Goal: Find specific page/section: Find specific page/section

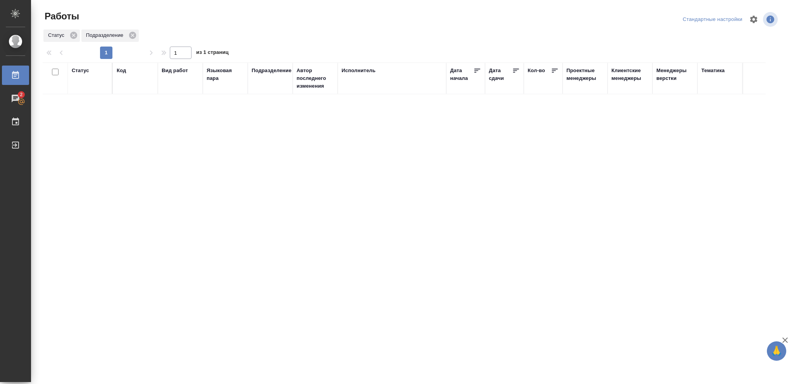
click at [81, 72] on div "Статус" at bounding box center [80, 71] width 17 height 8
click at [85, 88] on icon at bounding box center [85, 90] width 5 height 5
click at [85, 88] on icon at bounding box center [85, 88] width 5 height 5
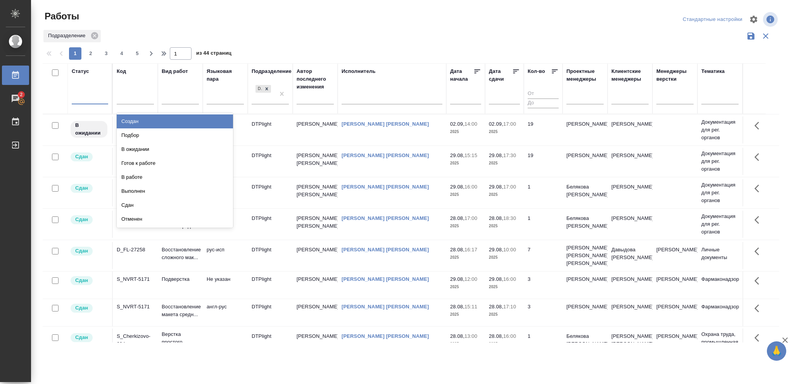
click at [89, 97] on div at bounding box center [90, 96] width 36 height 11
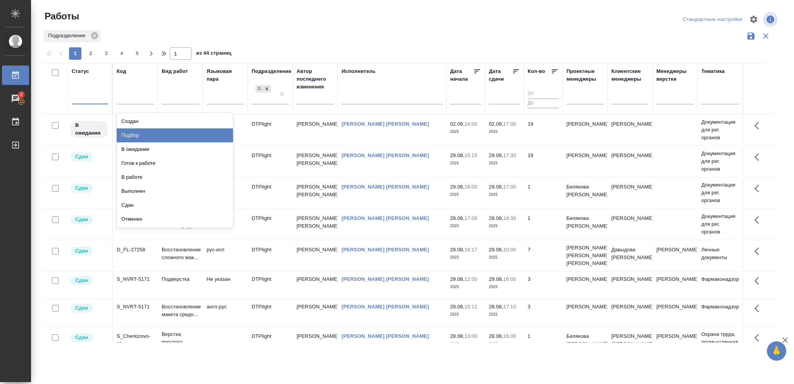
click at [129, 135] on div "Подбор" at bounding box center [175, 135] width 116 height 14
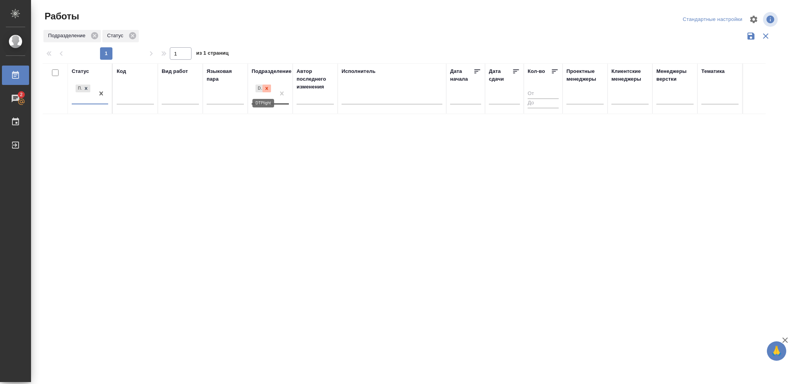
click at [266, 89] on icon at bounding box center [266, 88] width 5 height 5
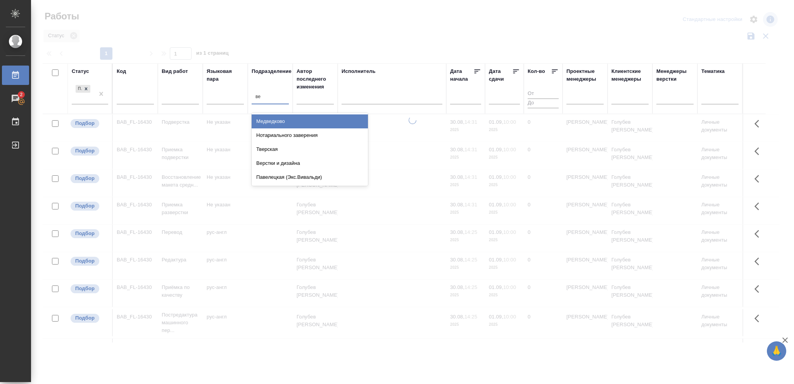
type input "вер"
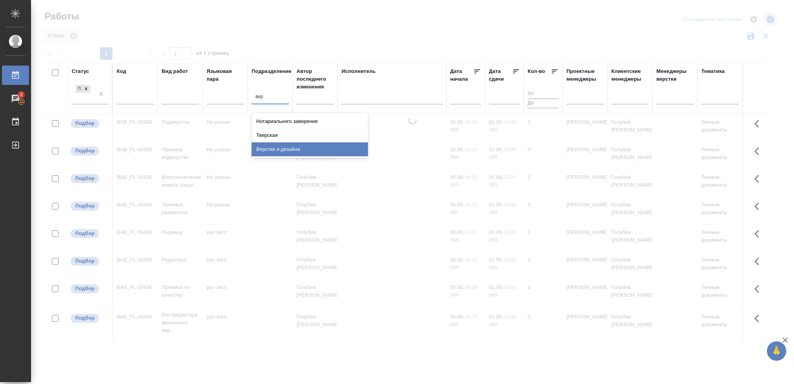
drag, startPoint x: 296, startPoint y: 149, endPoint x: 550, endPoint y: 171, distance: 254.2
click at [296, 149] on div "Верстки и дизайна" at bounding box center [310, 149] width 116 height 14
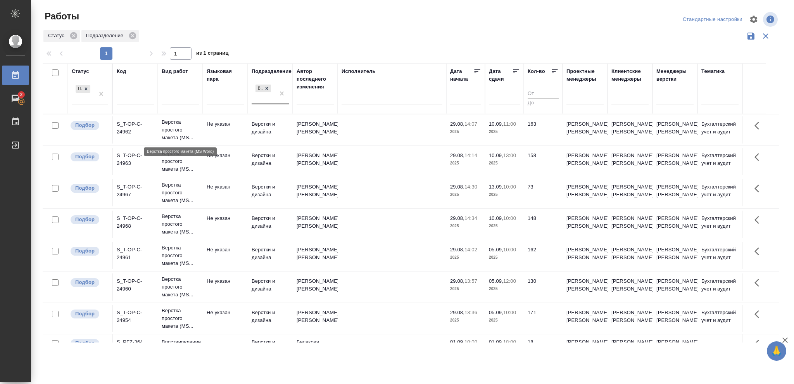
click at [194, 132] on p "Верстка простого макета (MS..." at bounding box center [180, 129] width 37 height 23
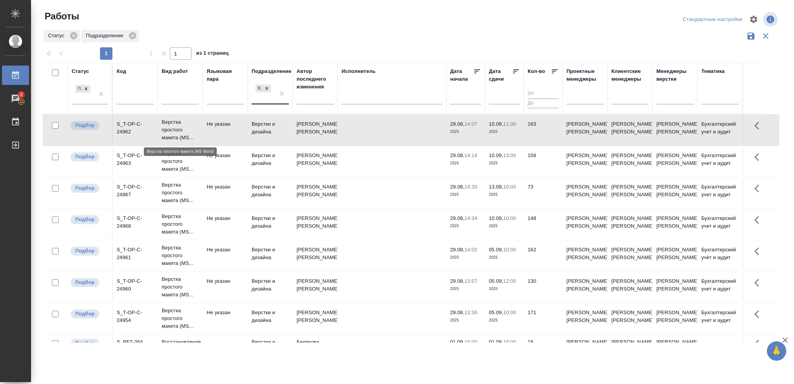
click at [194, 132] on p "Верстка простого макета (MS..." at bounding box center [180, 129] width 37 height 23
click at [481, 143] on td "29.08, 14:02 2025" at bounding box center [465, 129] width 39 height 27
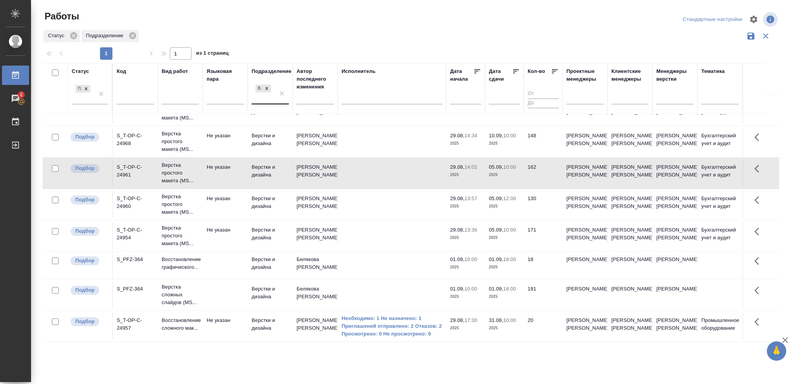
scroll to position [83, 0]
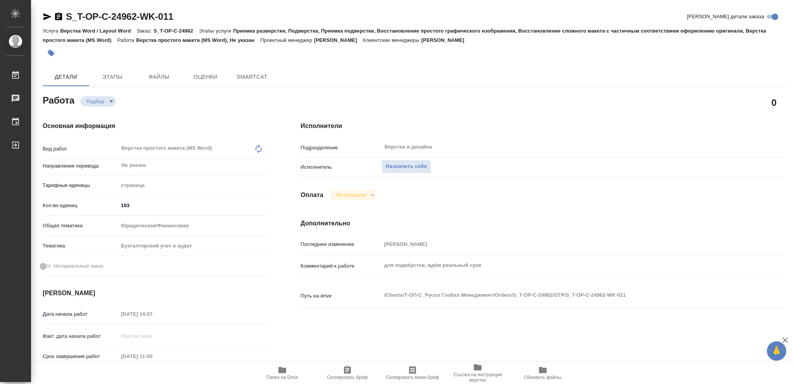
type textarea "x"
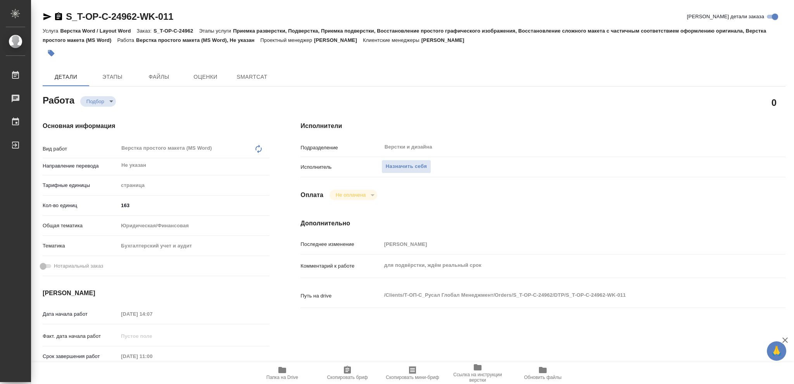
type textarea "x"
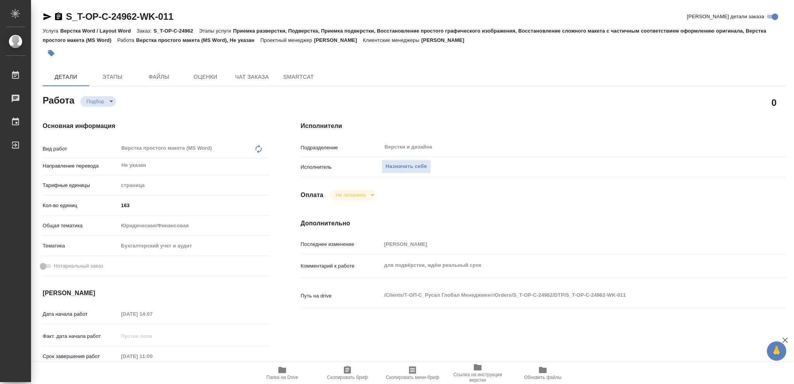
type textarea "x"
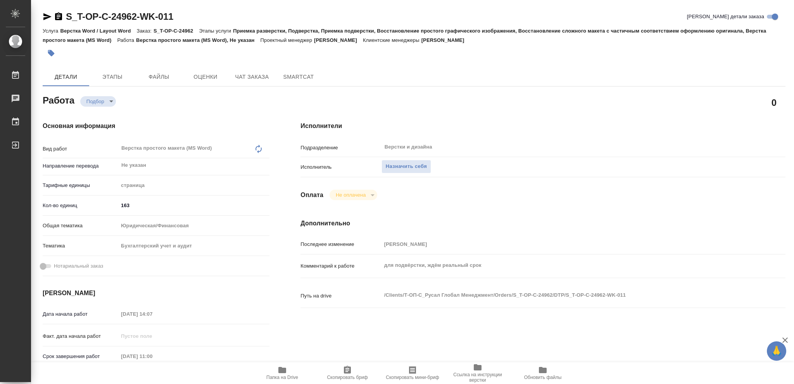
type textarea "x"
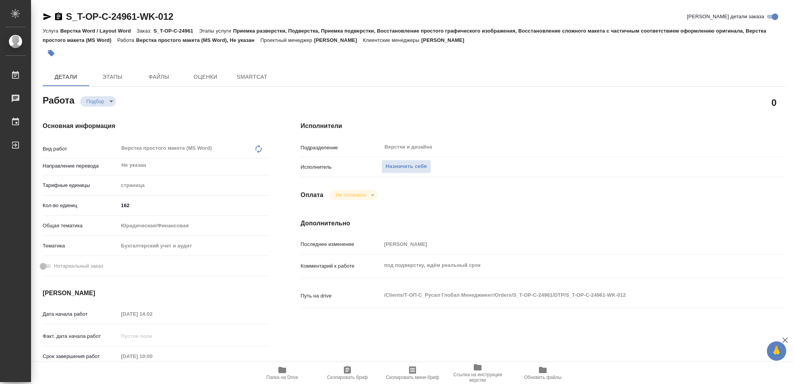
type textarea "x"
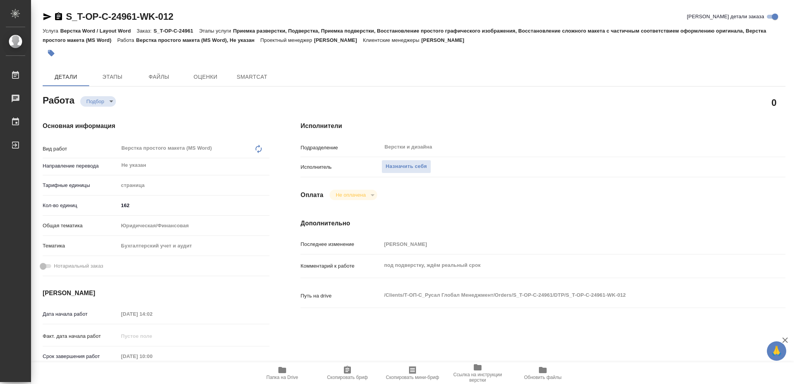
type textarea "x"
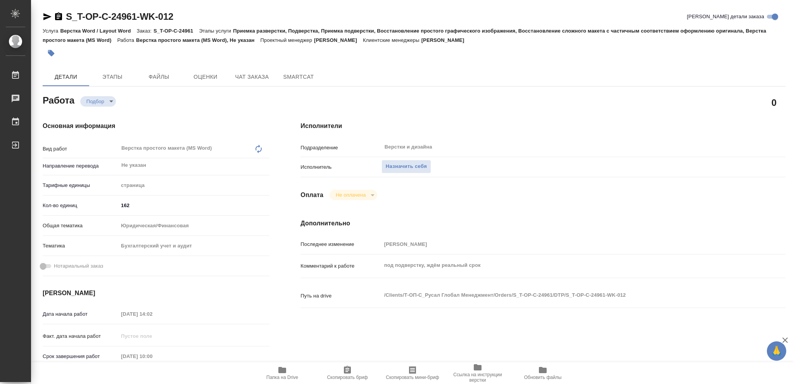
type textarea "x"
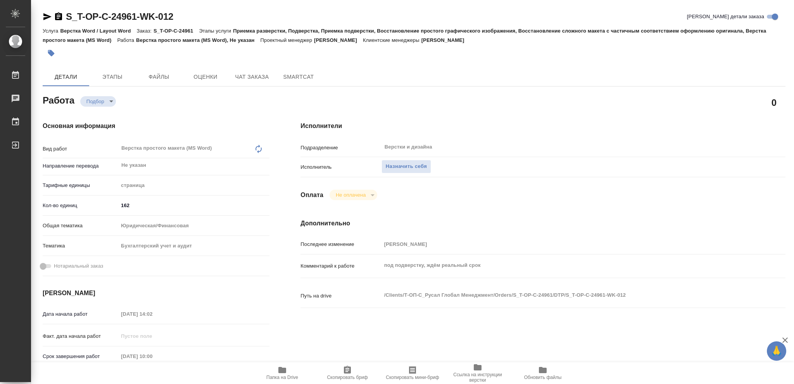
type textarea "x"
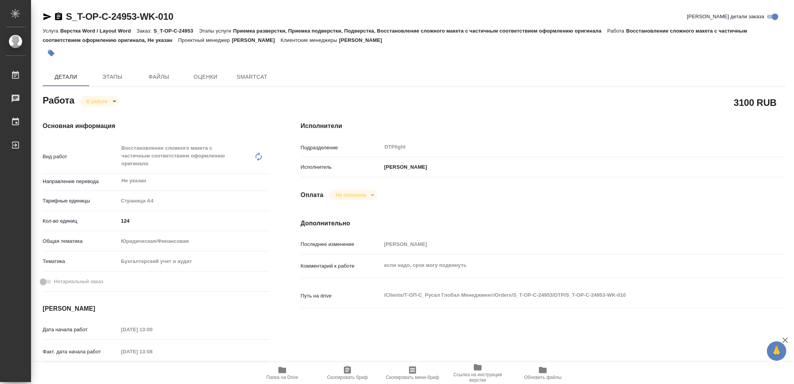
type textarea "x"
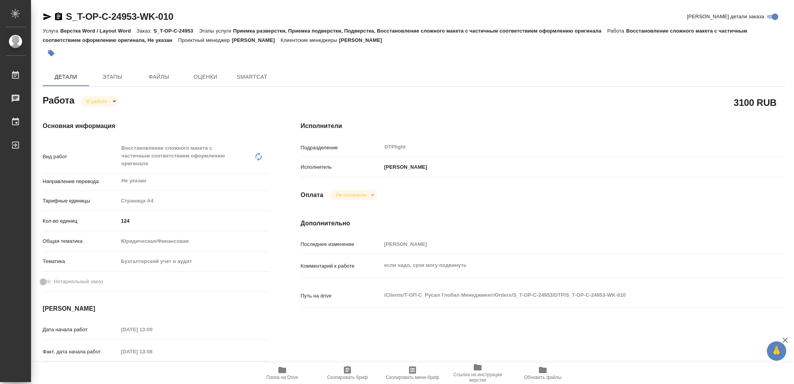
type textarea "x"
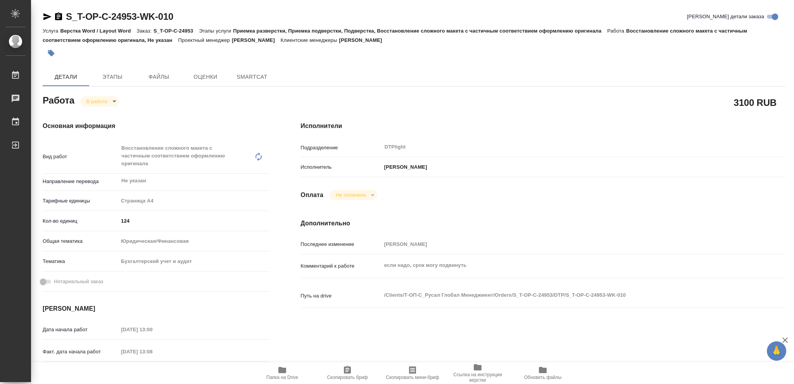
type textarea "x"
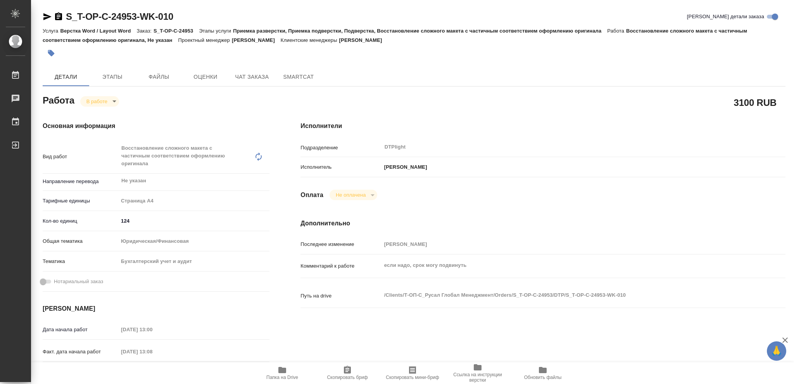
type textarea "x"
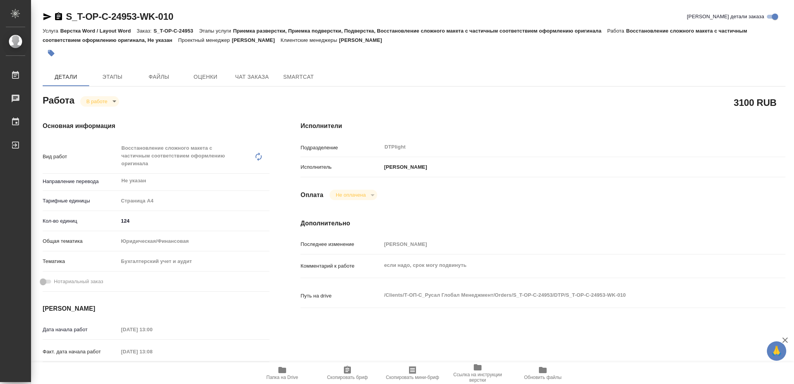
type textarea "x"
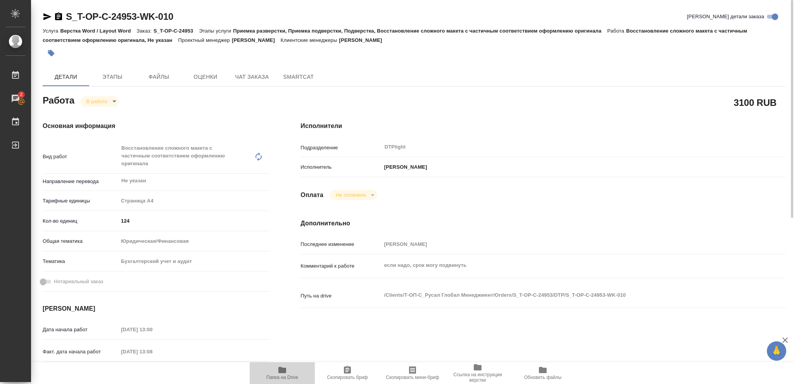
click at [282, 373] on icon "button" at bounding box center [282, 370] width 8 height 6
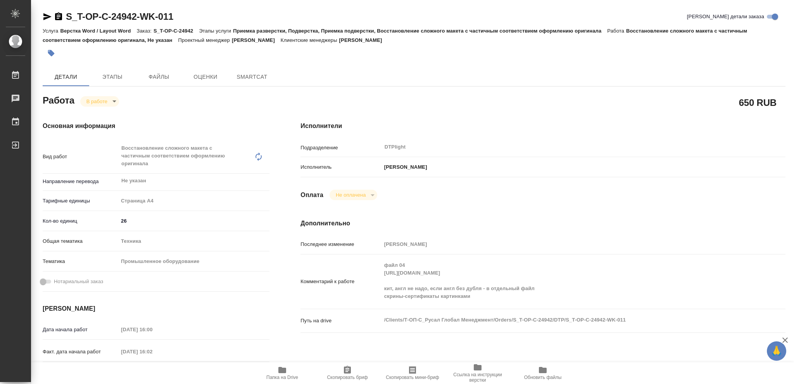
type textarea "x"
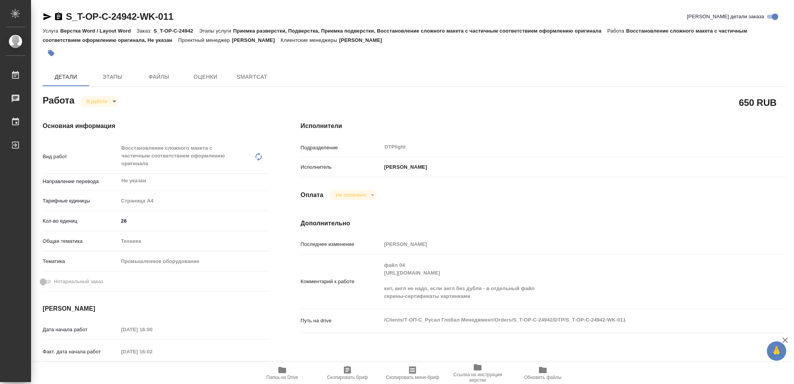
type textarea "x"
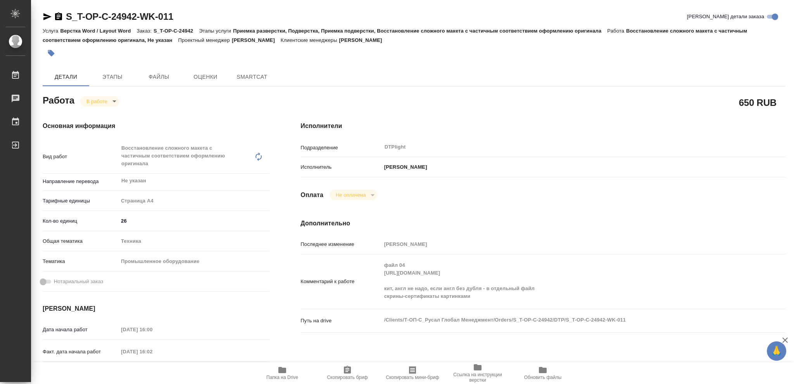
type textarea "x"
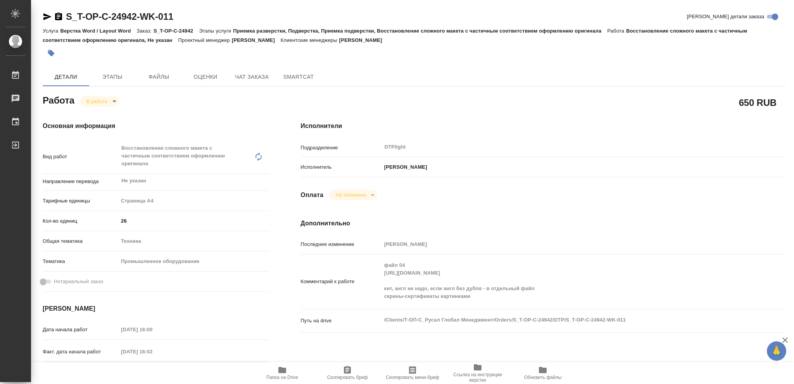
type textarea "x"
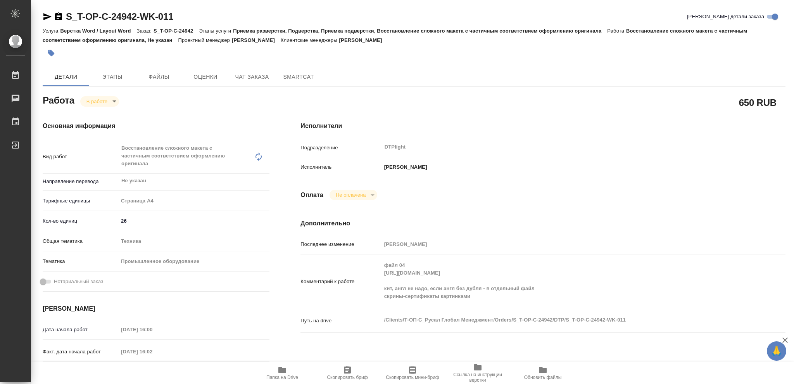
type textarea "x"
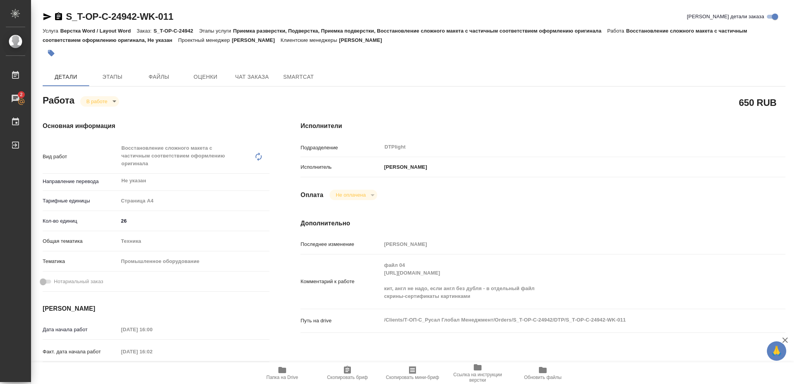
click at [282, 372] on icon "button" at bounding box center [282, 370] width 8 height 6
